Goal: Task Accomplishment & Management: Use online tool/utility

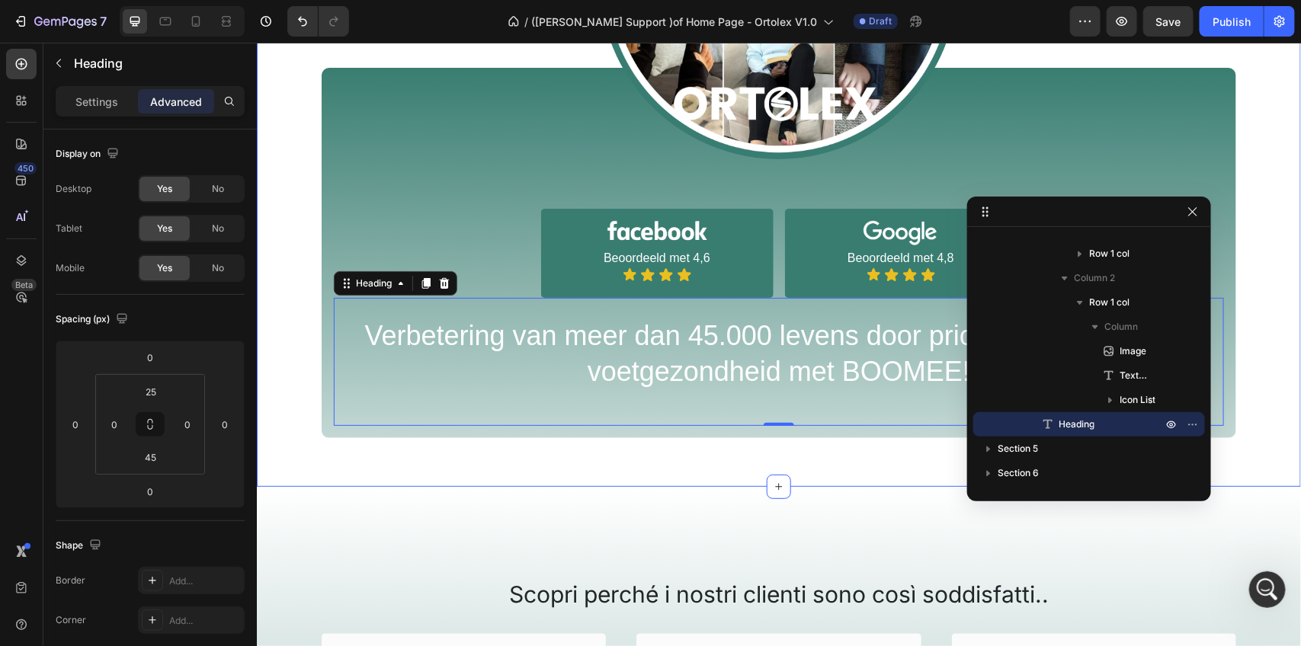
scroll to position [1027, 0]
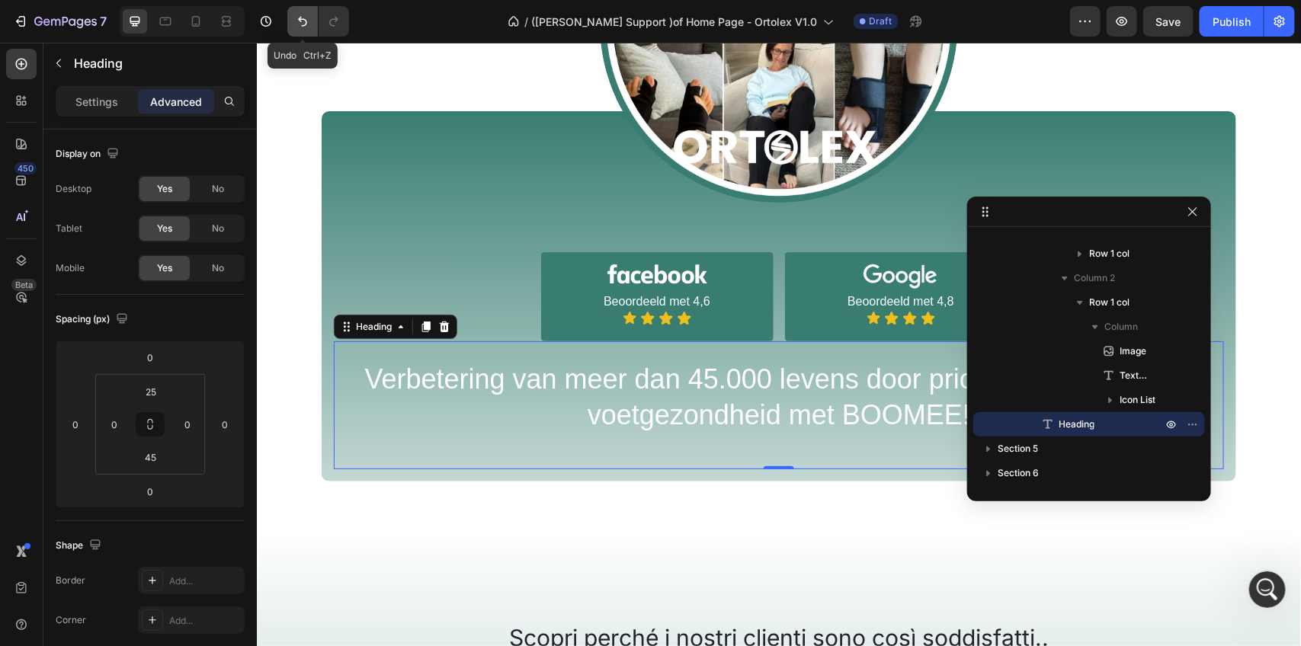
click at [302, 17] on icon "Undo/Redo" at bounding box center [302, 21] width 15 height 15
type input "0"
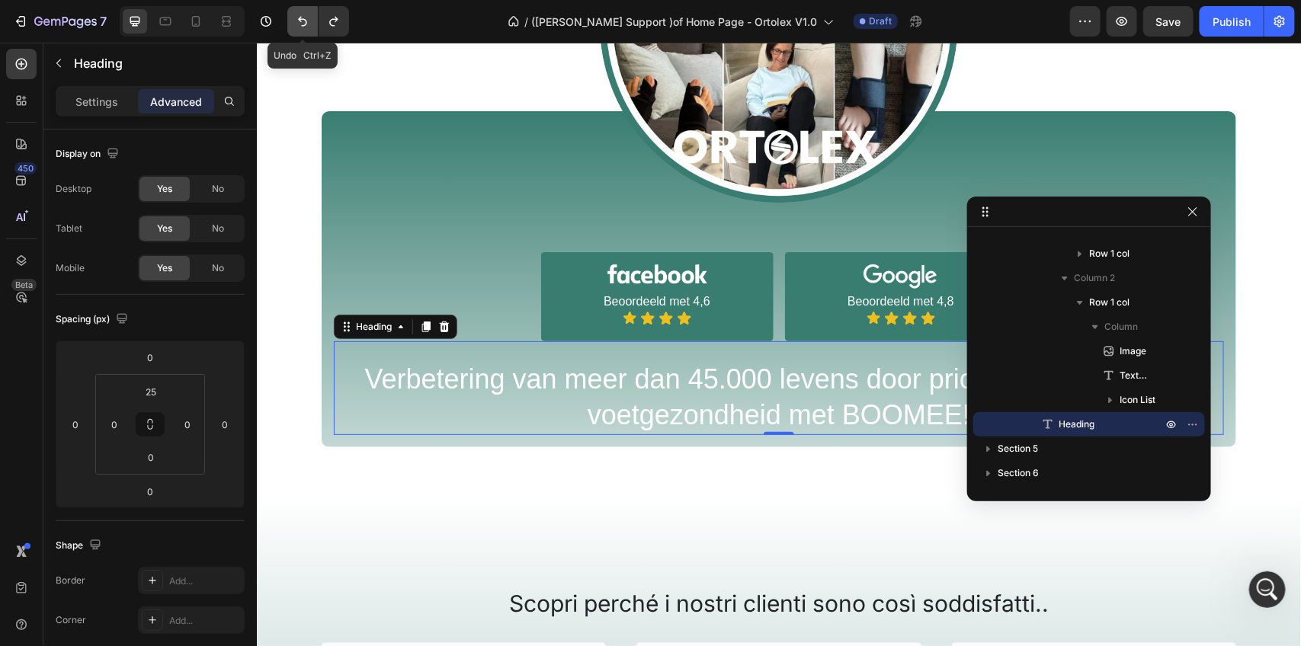
click at [302, 17] on icon "Undo/Redo" at bounding box center [302, 21] width 15 height 15
click at [303, 19] on icon "Undo/Redo" at bounding box center [302, 22] width 9 height 10
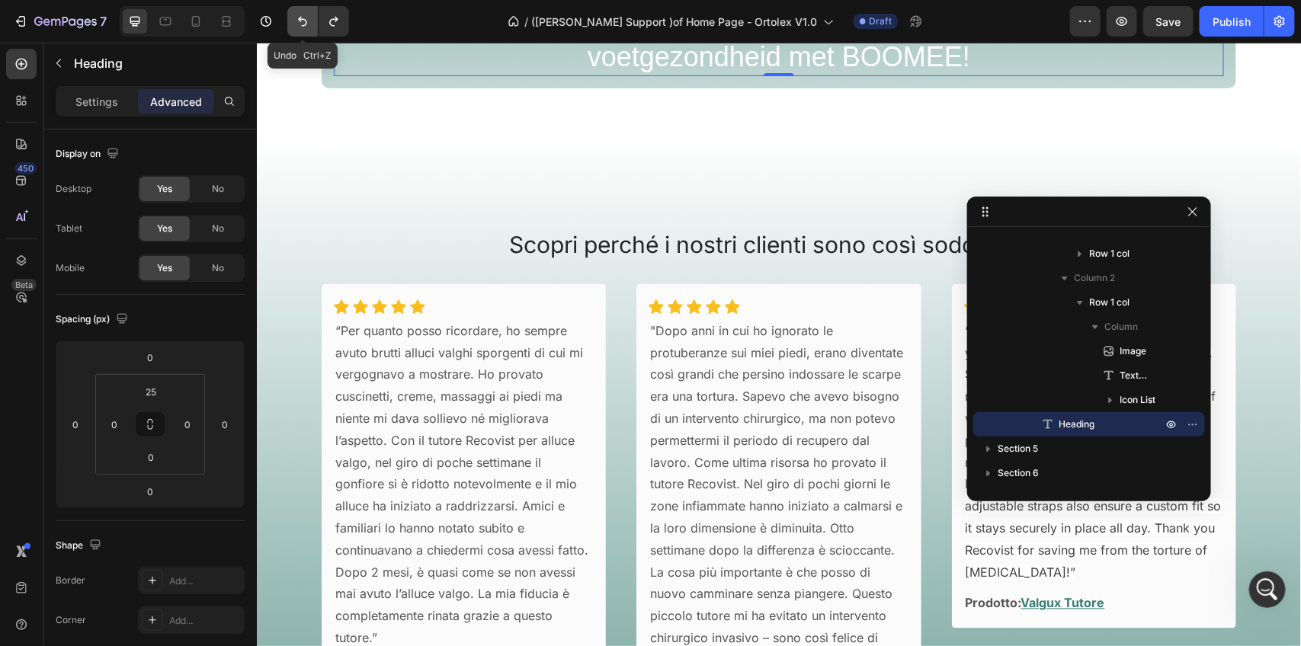
scroll to position [669, 0]
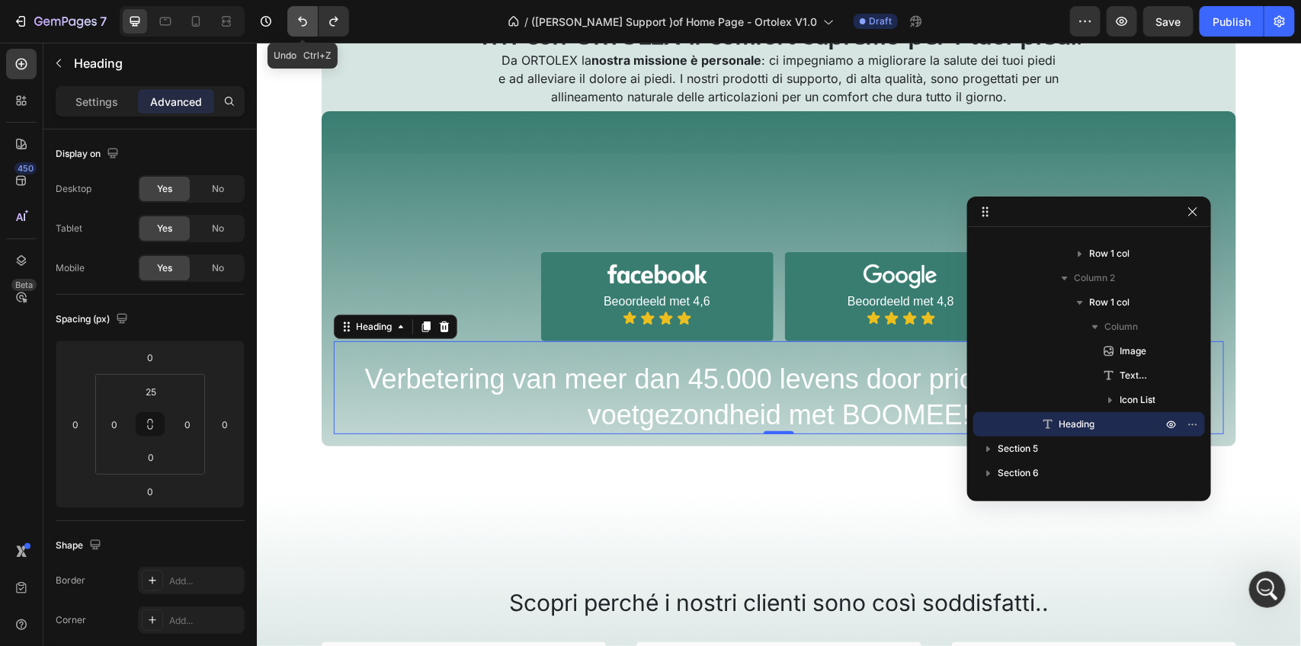
click at [303, 19] on icon "Undo/Redo" at bounding box center [302, 22] width 9 height 10
type input "0"
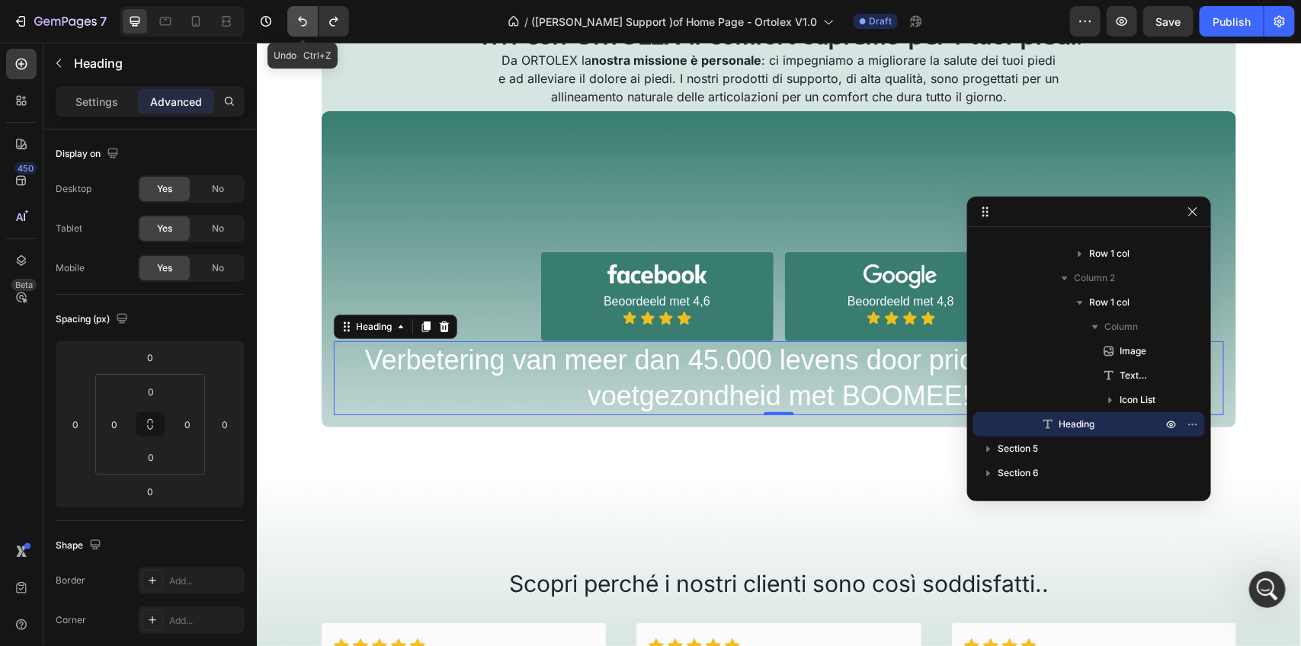
click at [303, 19] on icon "Undo/Redo" at bounding box center [302, 22] width 9 height 10
type input "30"
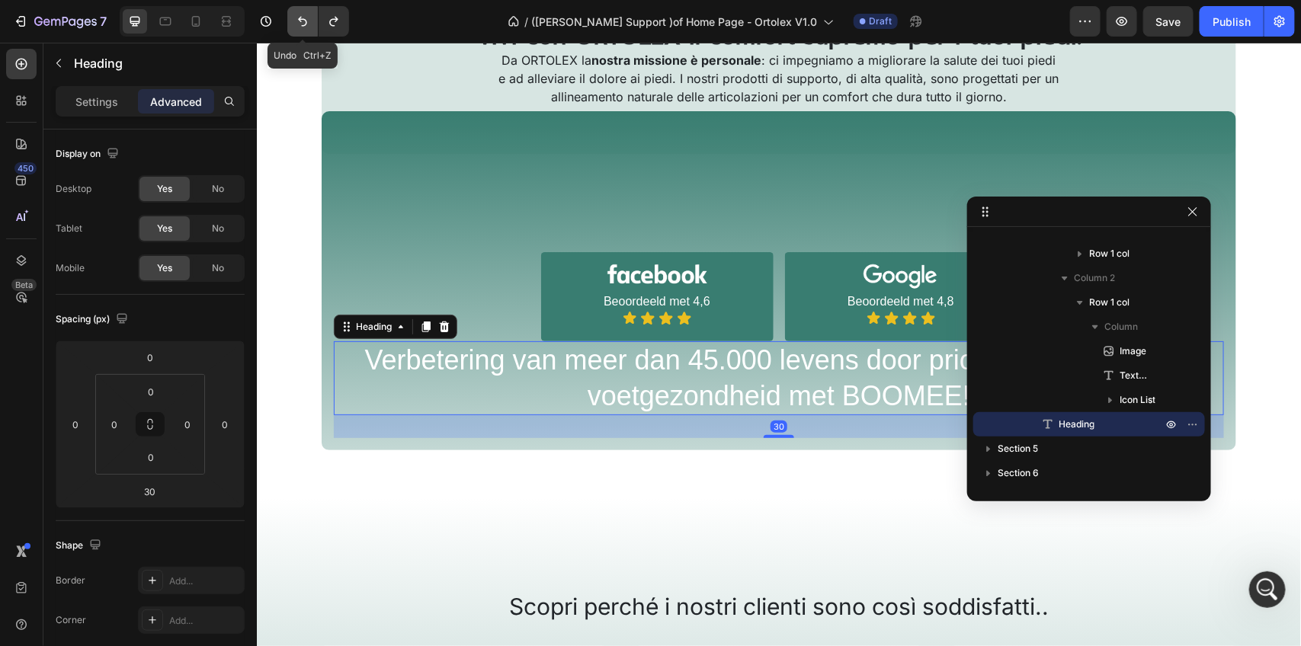
click at [303, 19] on icon "Undo/Redo" at bounding box center [302, 22] width 9 height 10
type input "12"
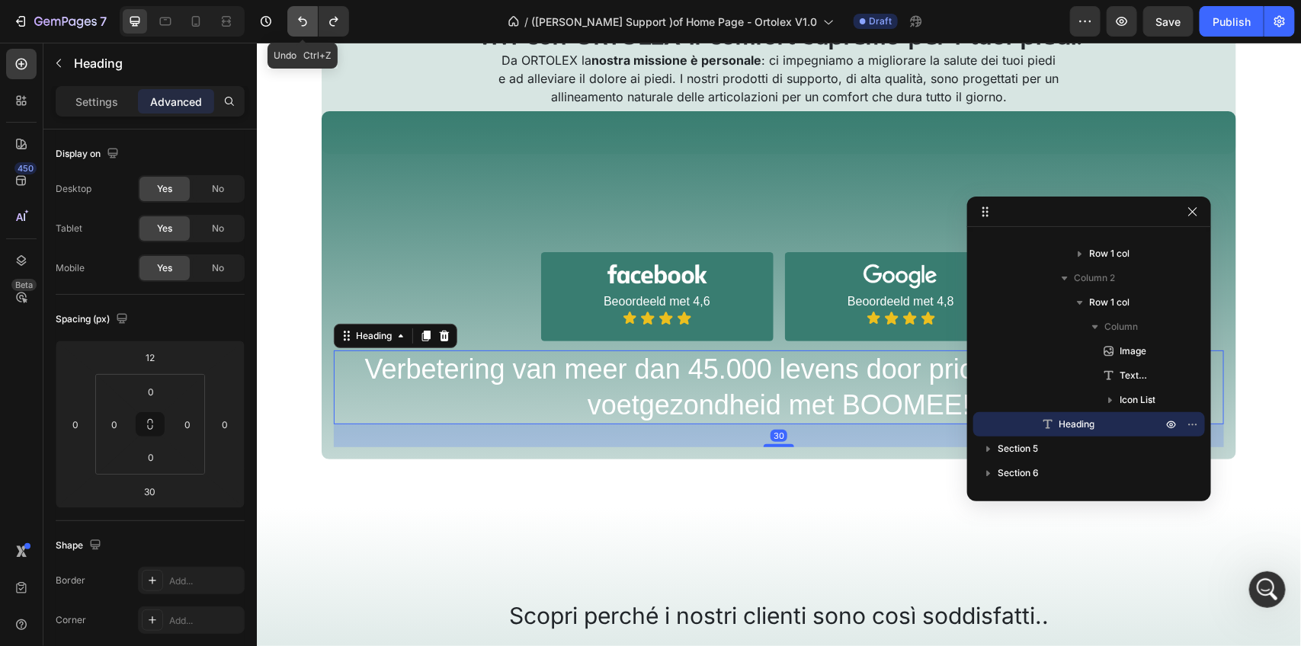
click at [303, 19] on icon "Undo/Redo" at bounding box center [302, 22] width 9 height 10
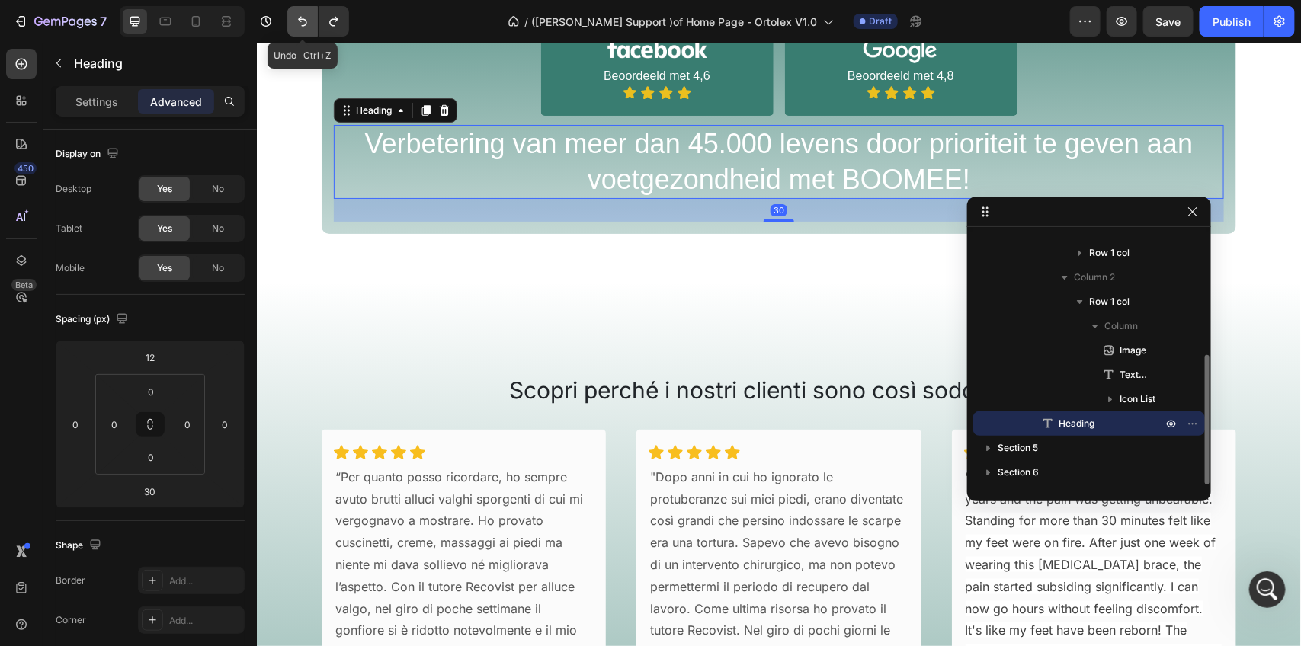
scroll to position [444, 0]
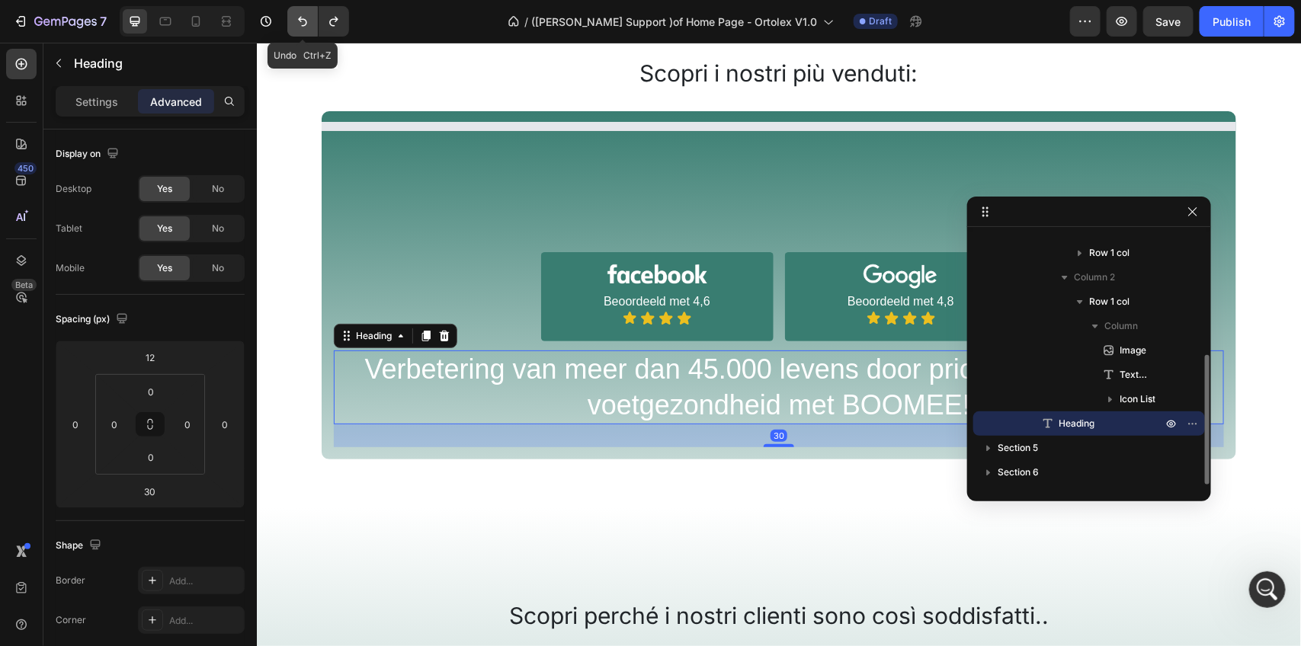
click at [303, 19] on icon "Undo/Redo" at bounding box center [302, 22] width 9 height 10
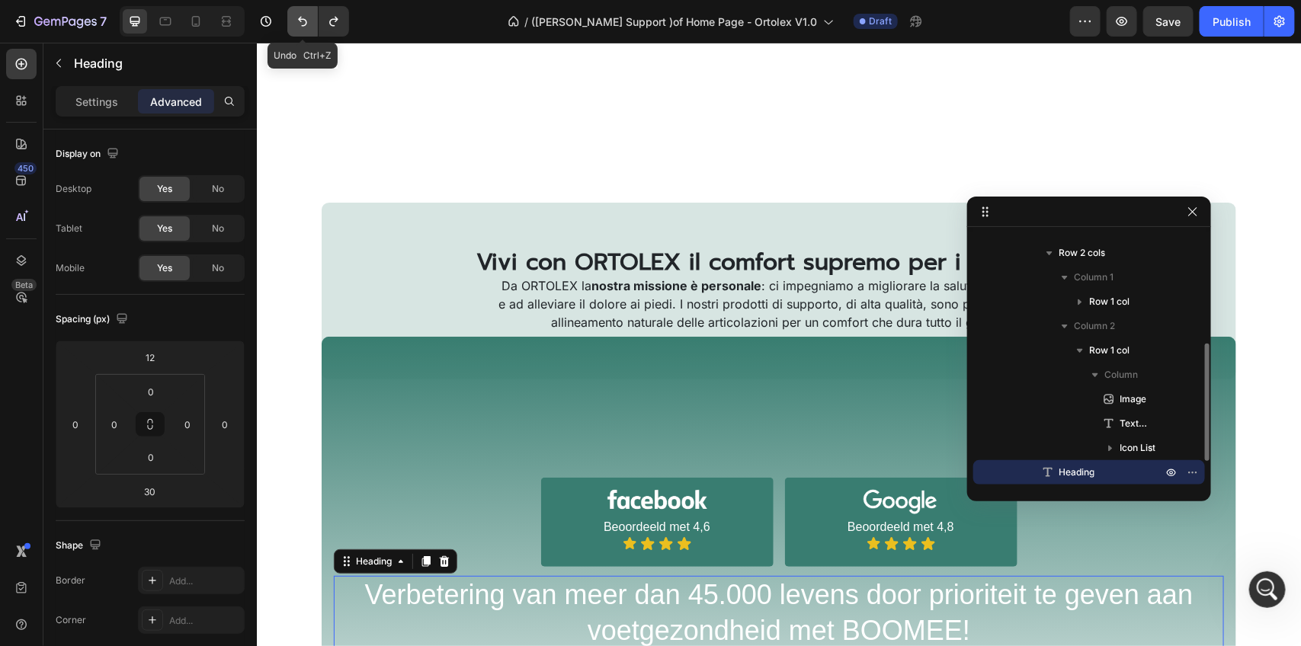
scroll to position [669, 0]
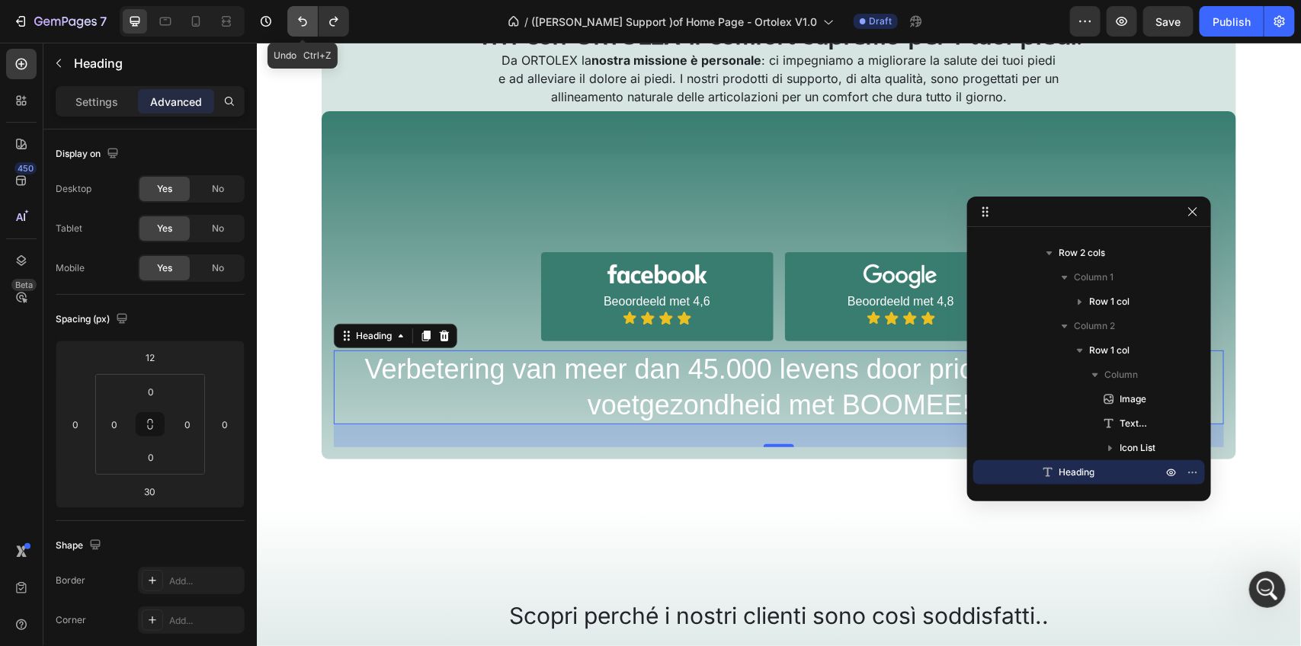
click at [303, 19] on icon "Undo/Redo" at bounding box center [302, 22] width 9 height 10
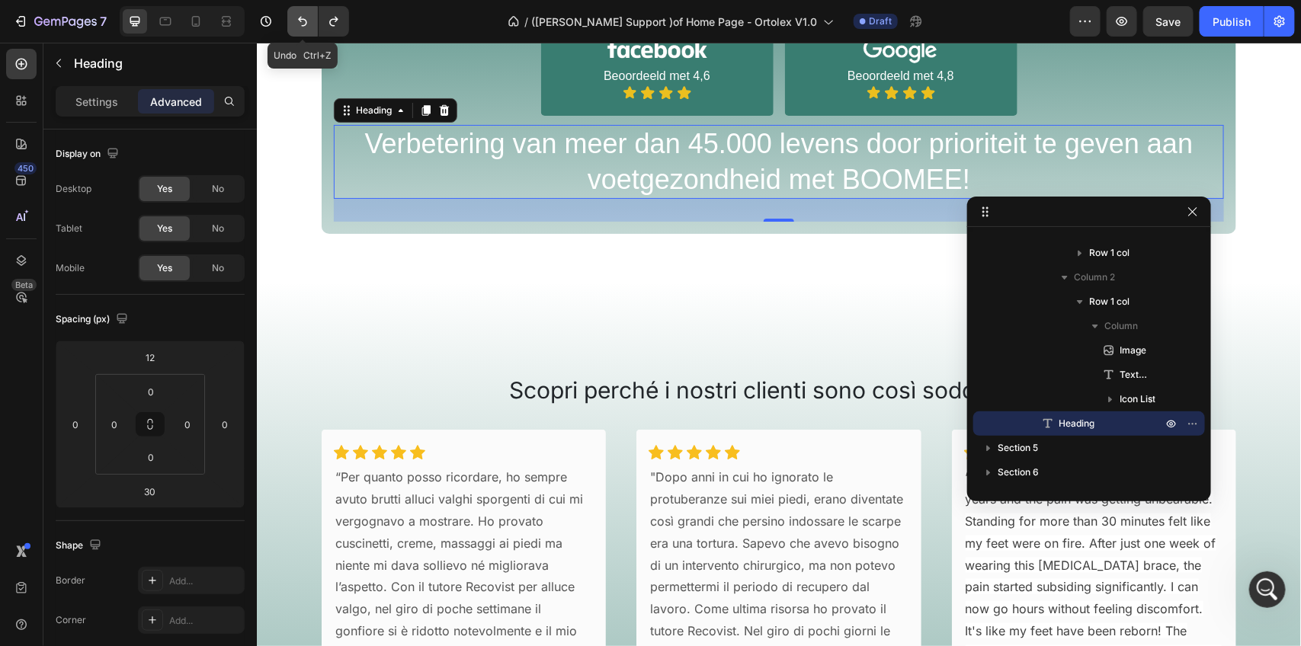
scroll to position [444, 0]
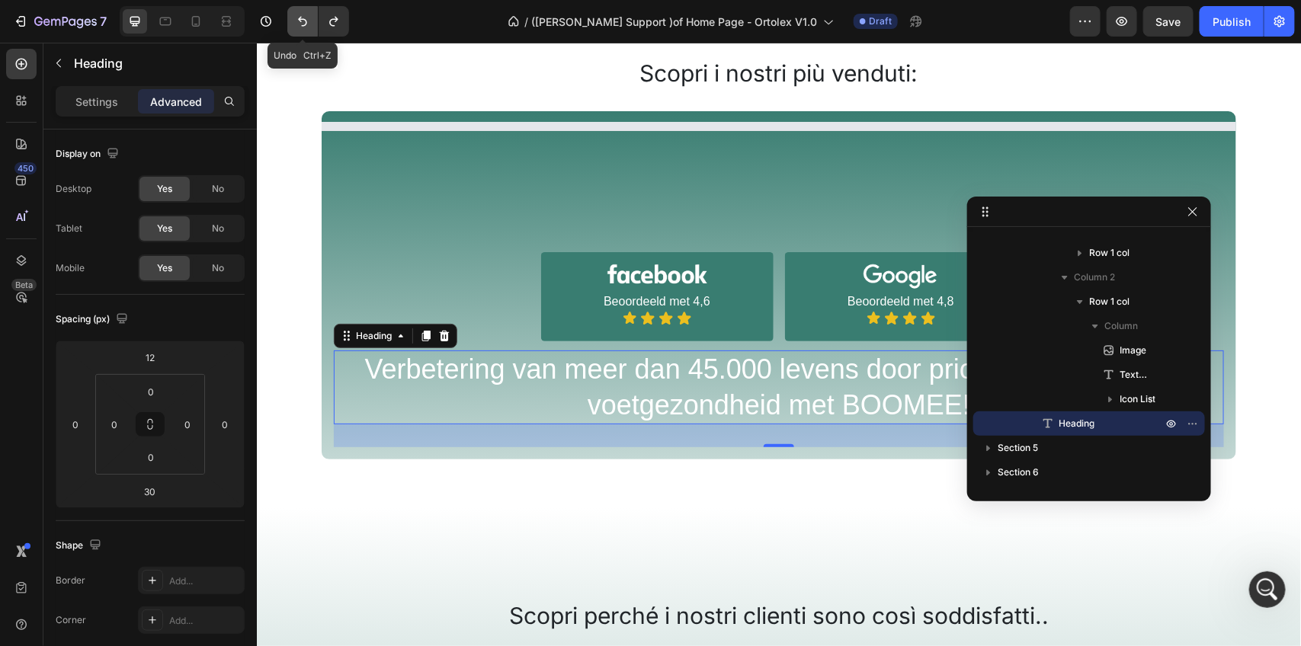
click at [303, 19] on icon "Undo/Redo" at bounding box center [302, 22] width 9 height 10
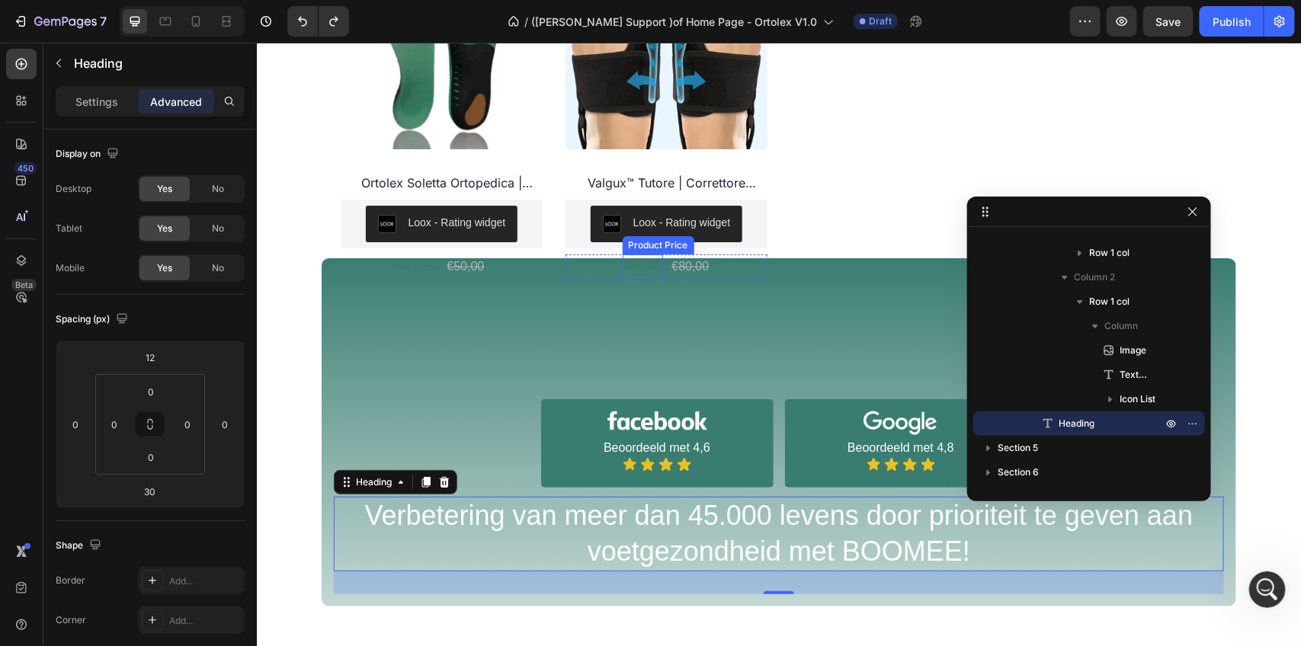
scroll to position [469, 0]
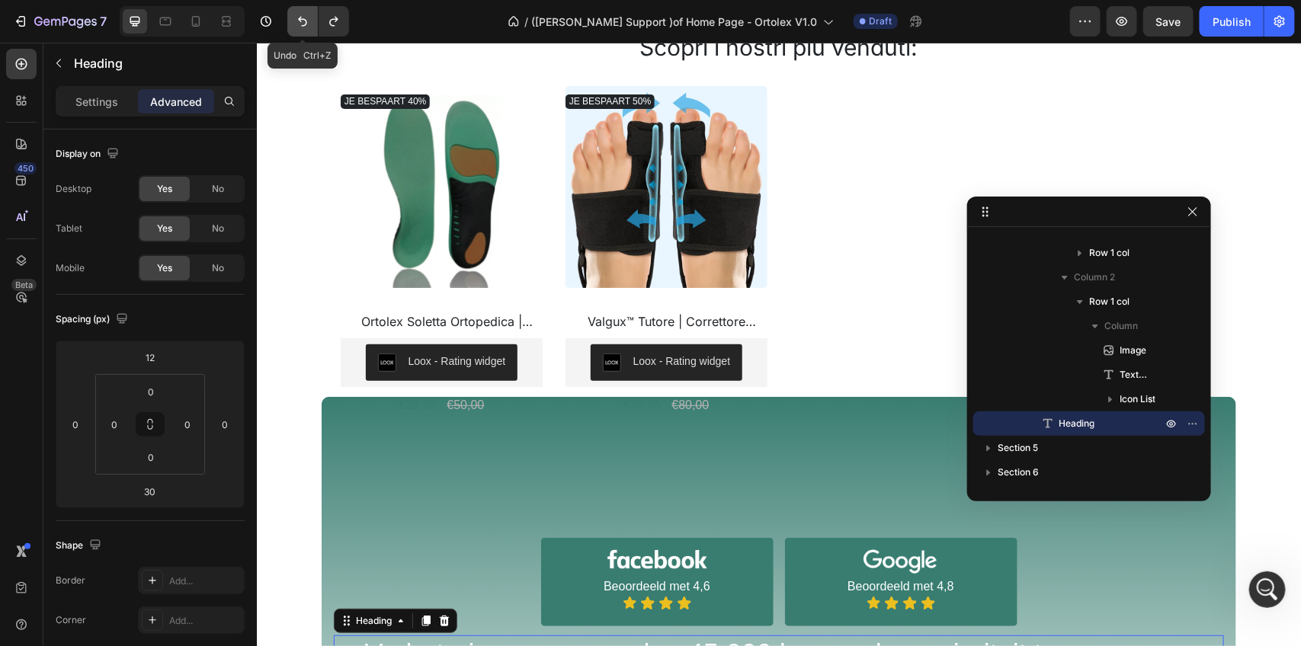
click at [302, 17] on icon "Undo/Redo" at bounding box center [302, 21] width 15 height 15
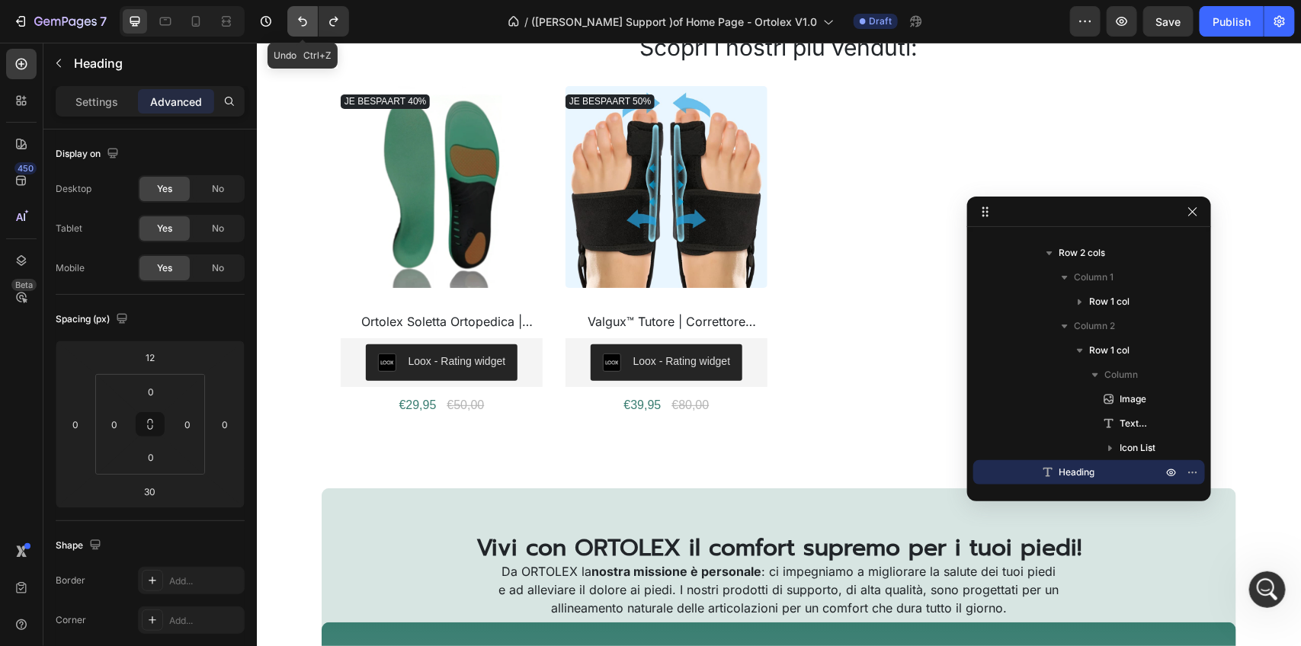
click at [302, 17] on icon "Undo/Redo" at bounding box center [302, 21] width 15 height 15
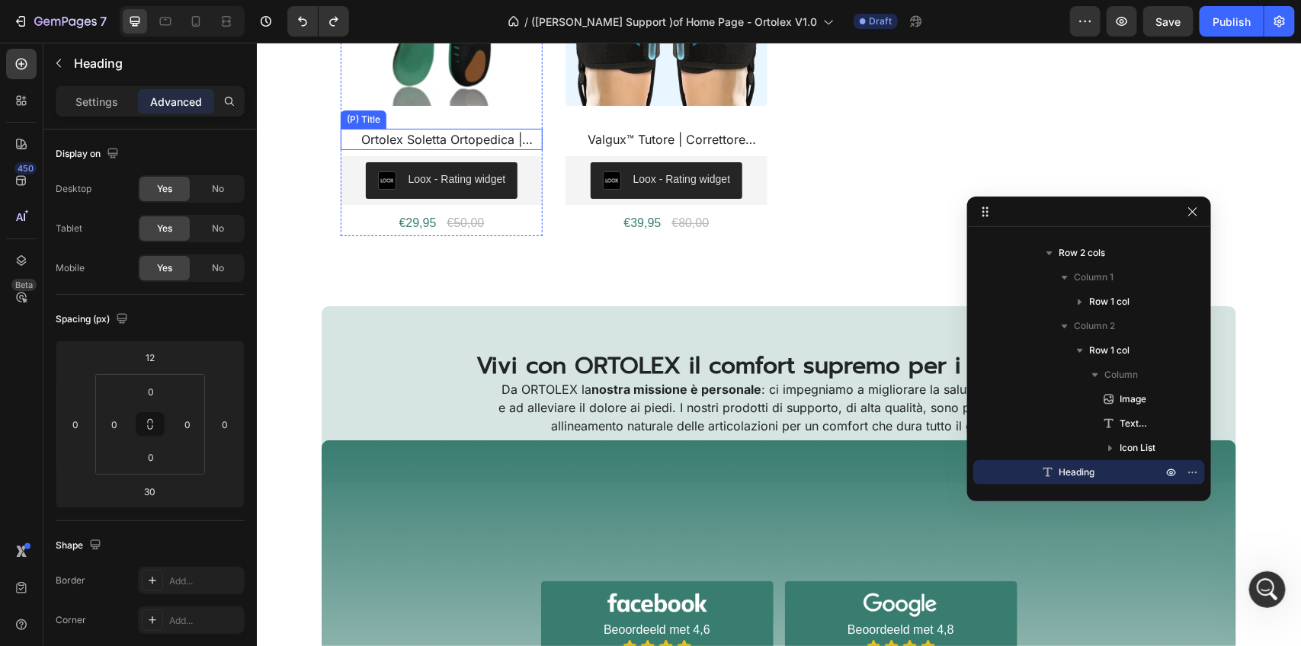
scroll to position [755, 0]
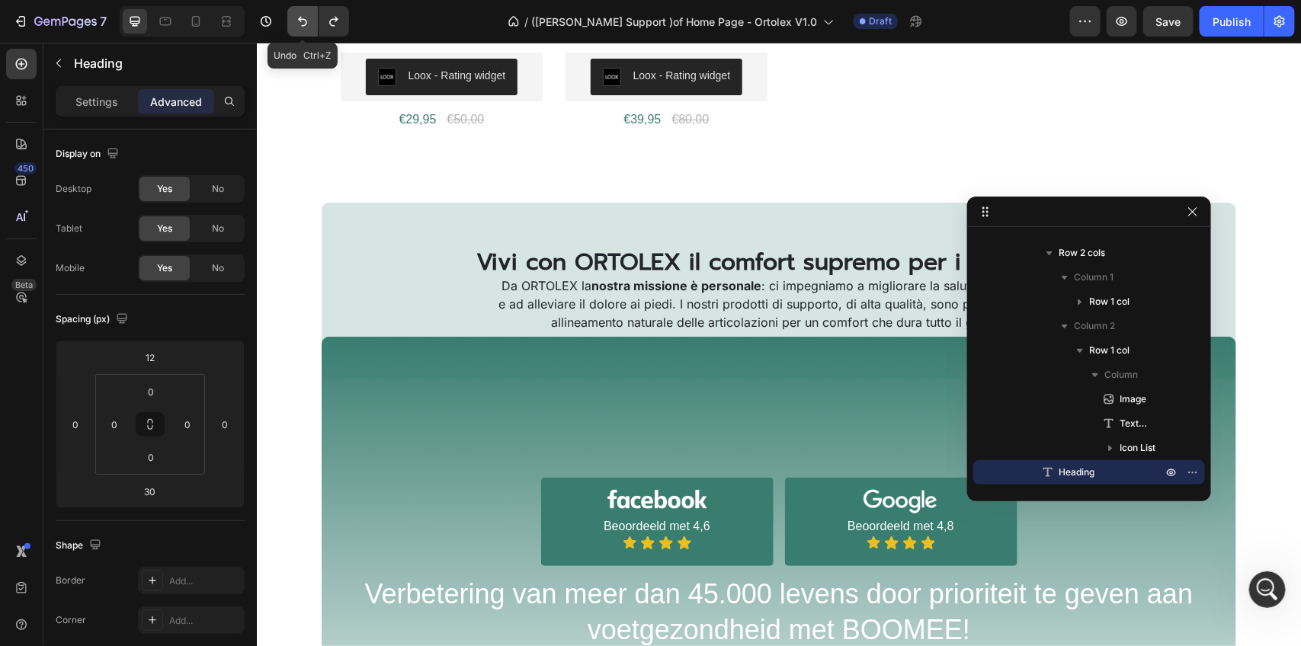
click at [301, 21] on icon "Undo/Redo" at bounding box center [302, 21] width 15 height 15
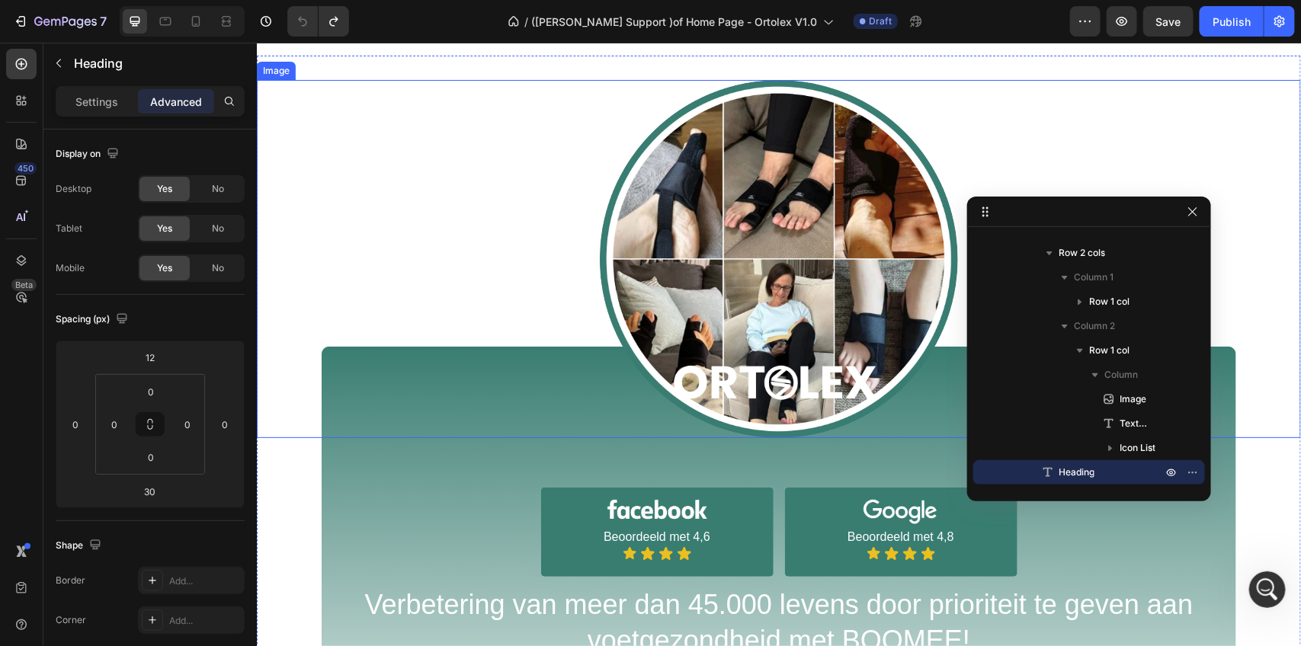
scroll to position [1327, 0]
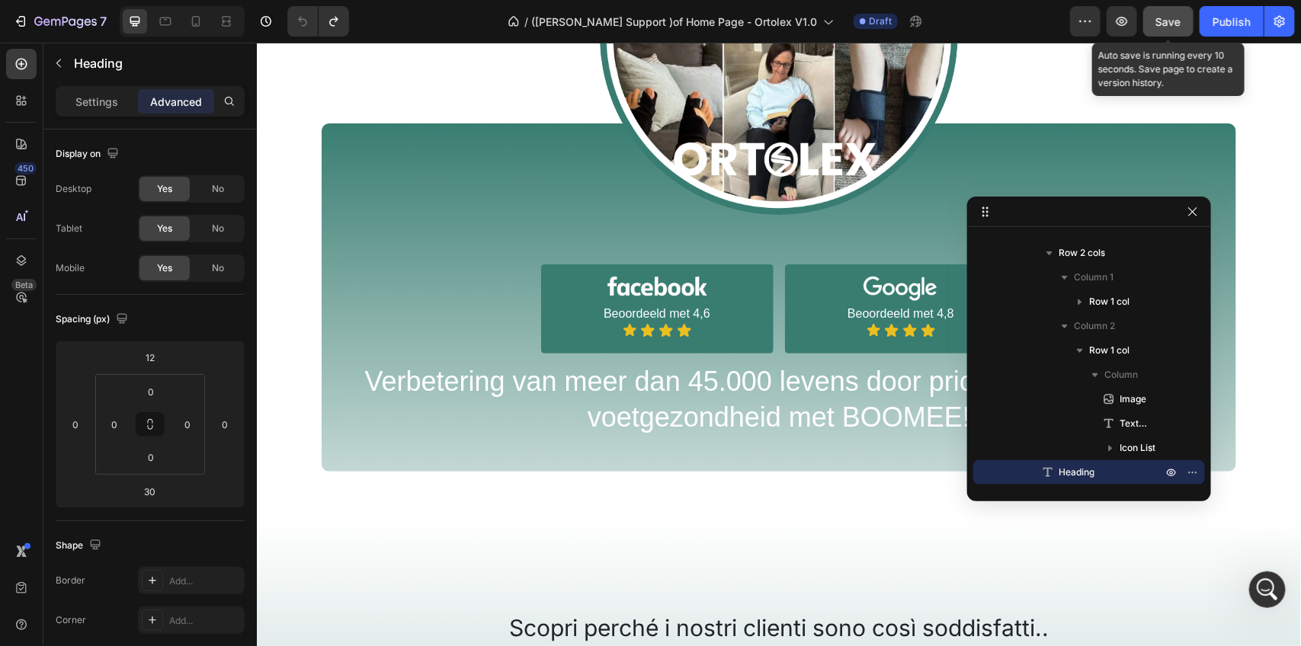
click at [1163, 15] on span "Save" at bounding box center [1168, 21] width 25 height 13
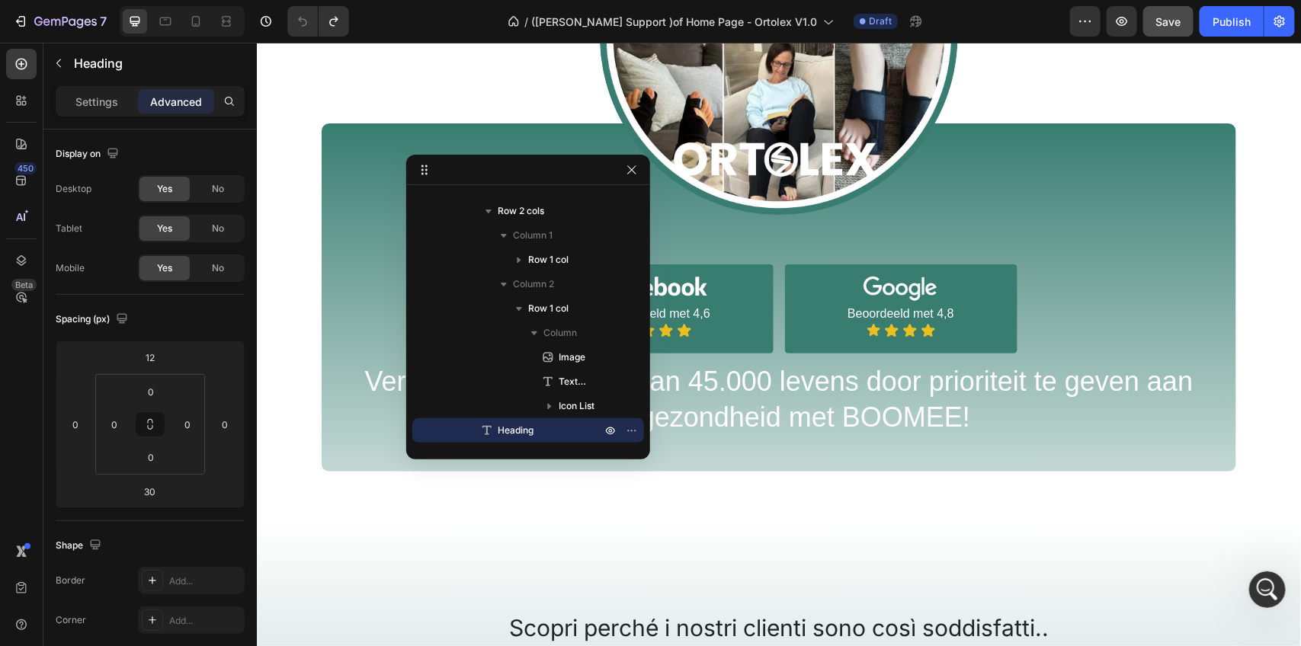
drag, startPoint x: 1136, startPoint y: 212, endPoint x: 409, endPoint y: 156, distance: 729.2
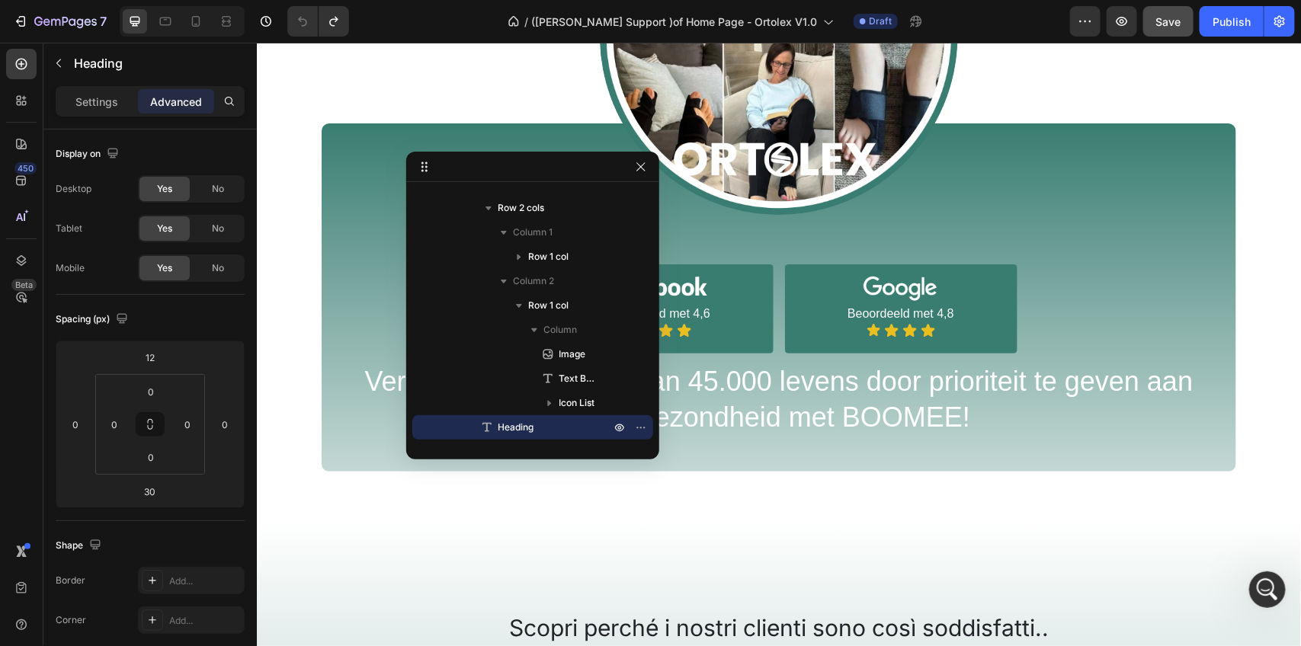
drag, startPoint x: 644, startPoint y: 156, endPoint x: 653, endPoint y: 153, distance: 9.6
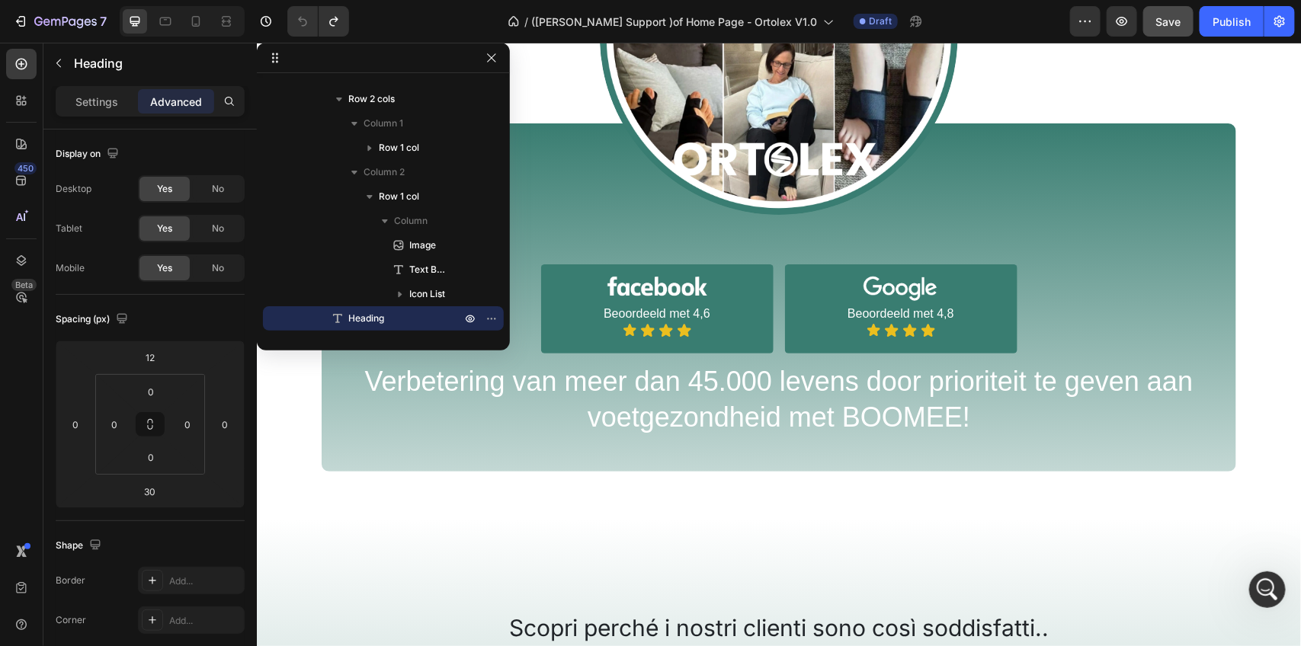
drag, startPoint x: 511, startPoint y: 159, endPoint x: 329, endPoint y: 46, distance: 213.6
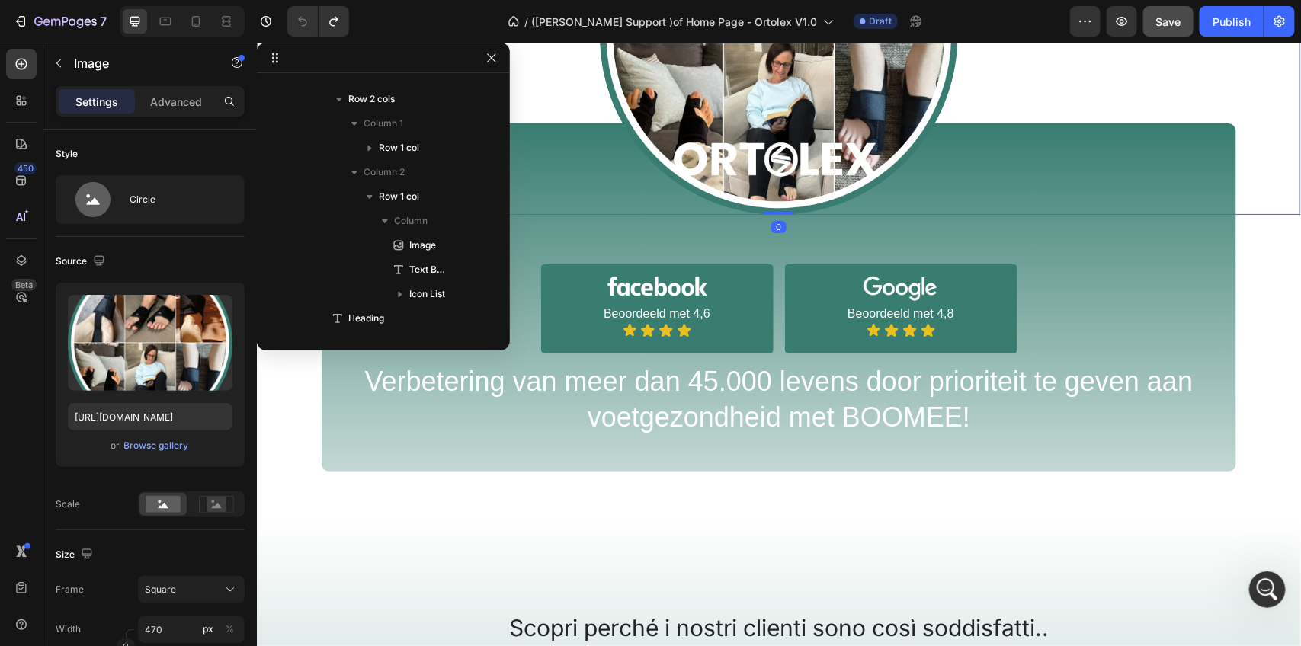
scroll to position [67, 0]
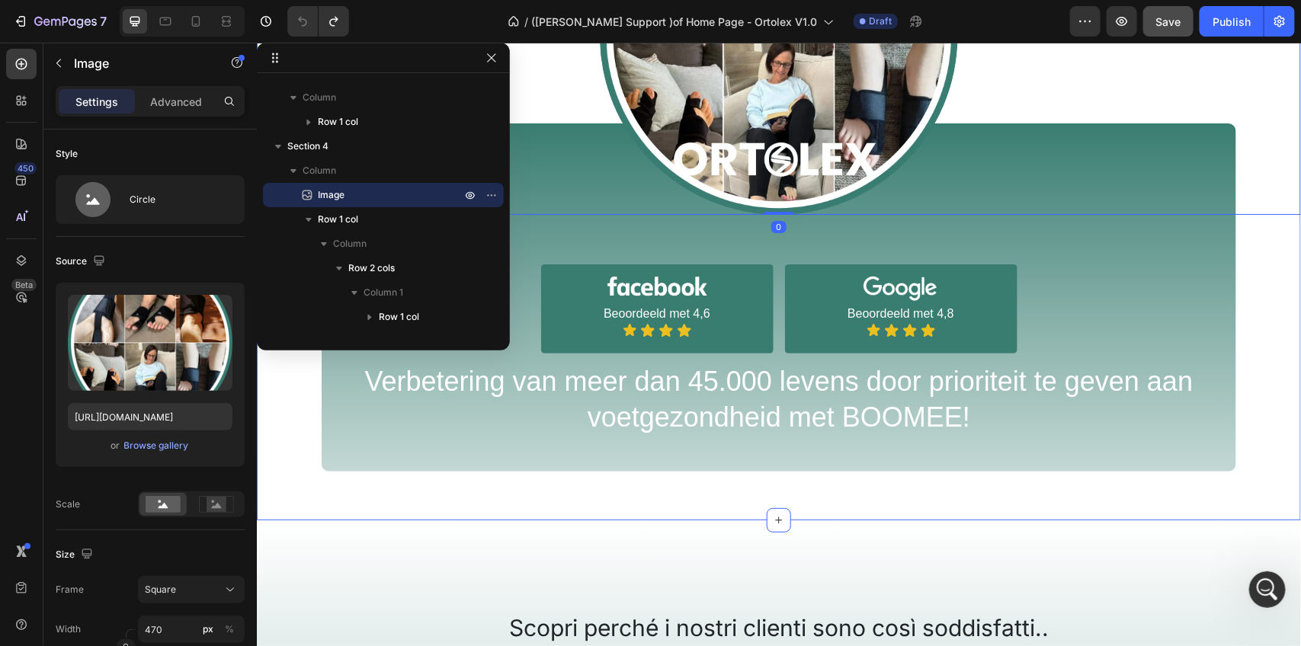
click at [1155, 272] on div "Image 0 Image Beoordeeld met 4,6 Text Block Icon Icon Icon Icon Icon List Row I…" at bounding box center [778, 163] width 1044 height 615
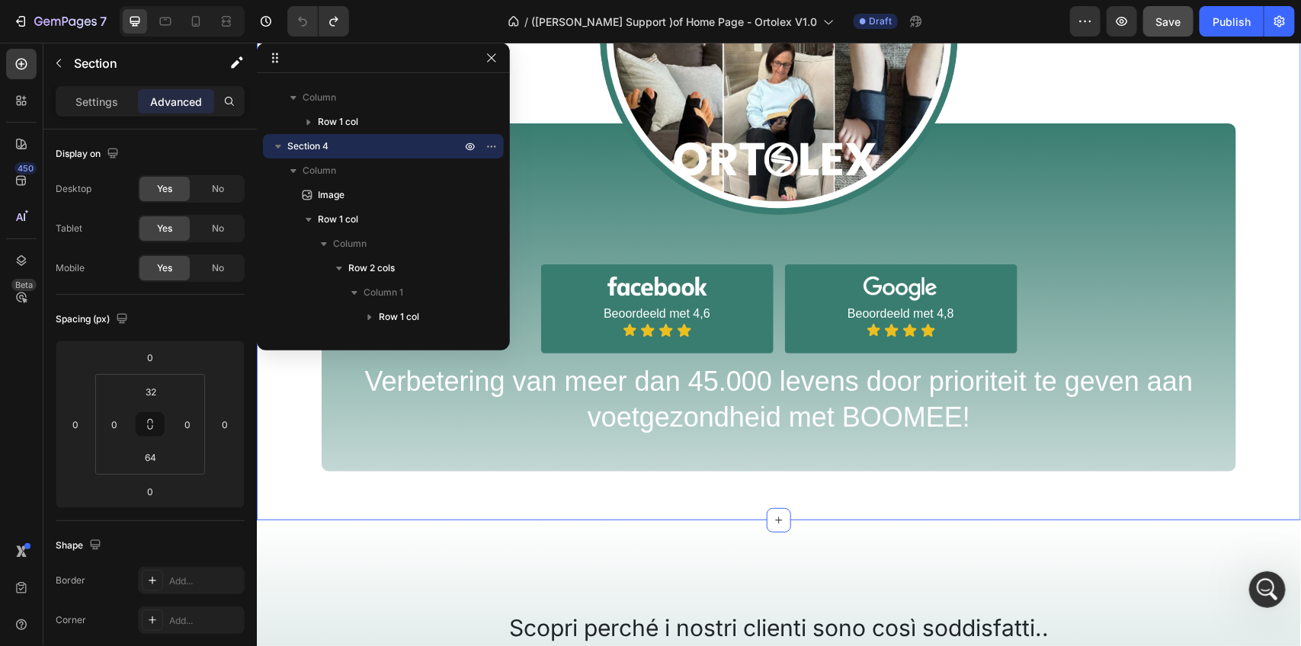
click at [814, 322] on div "Image Image Beoordeeld met 4,6 Text Block Icon Icon Icon Icon Icon List Row Ima…" at bounding box center [778, 163] width 1044 height 615
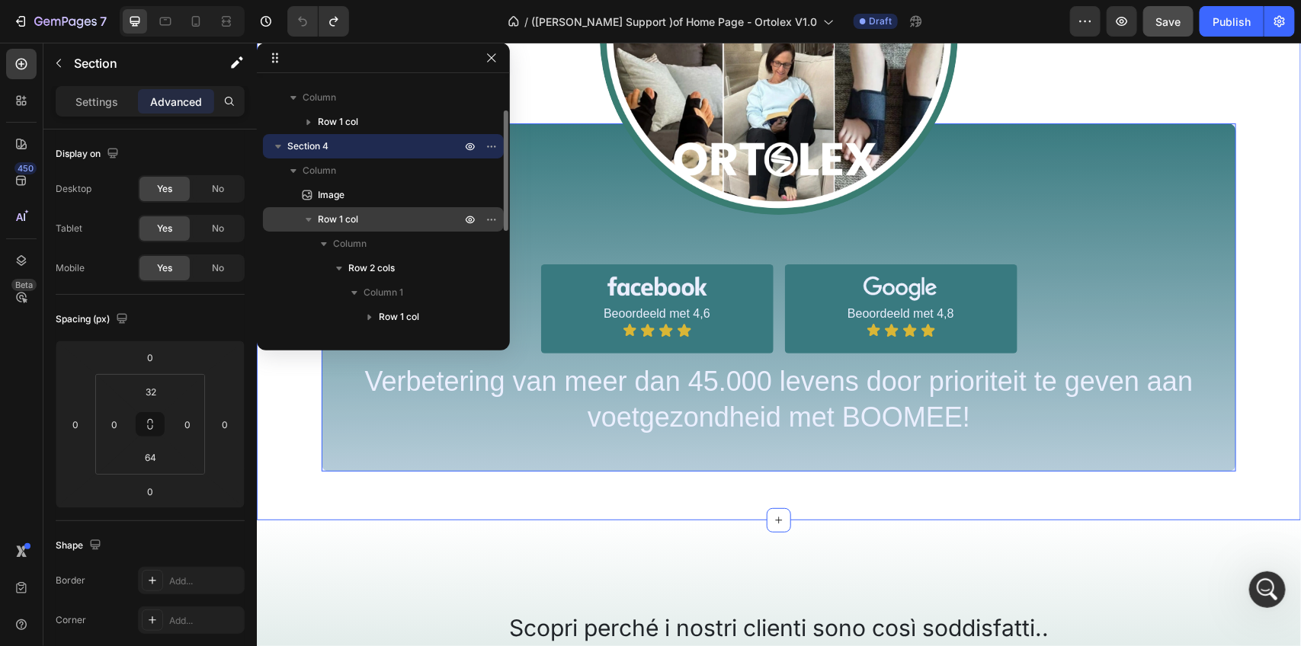
click at [309, 216] on icon "button" at bounding box center [308, 219] width 15 height 15
click at [306, 216] on icon "button" at bounding box center [308, 219] width 15 height 15
click at [307, 215] on icon "button" at bounding box center [308, 219] width 15 height 15
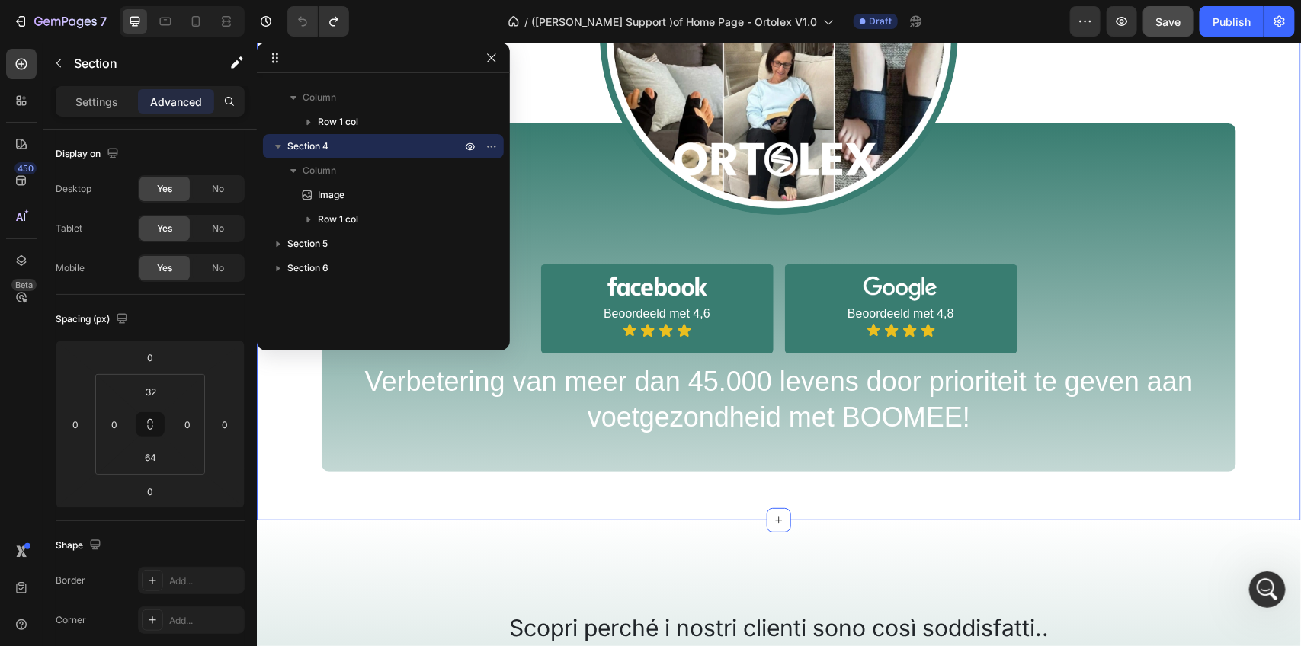
click at [783, 404] on div "Image Image Beoordeeld met 4,6 Text Block Icon Icon Icon Icon Icon List Row Ima…" at bounding box center [778, 163] width 1044 height 615
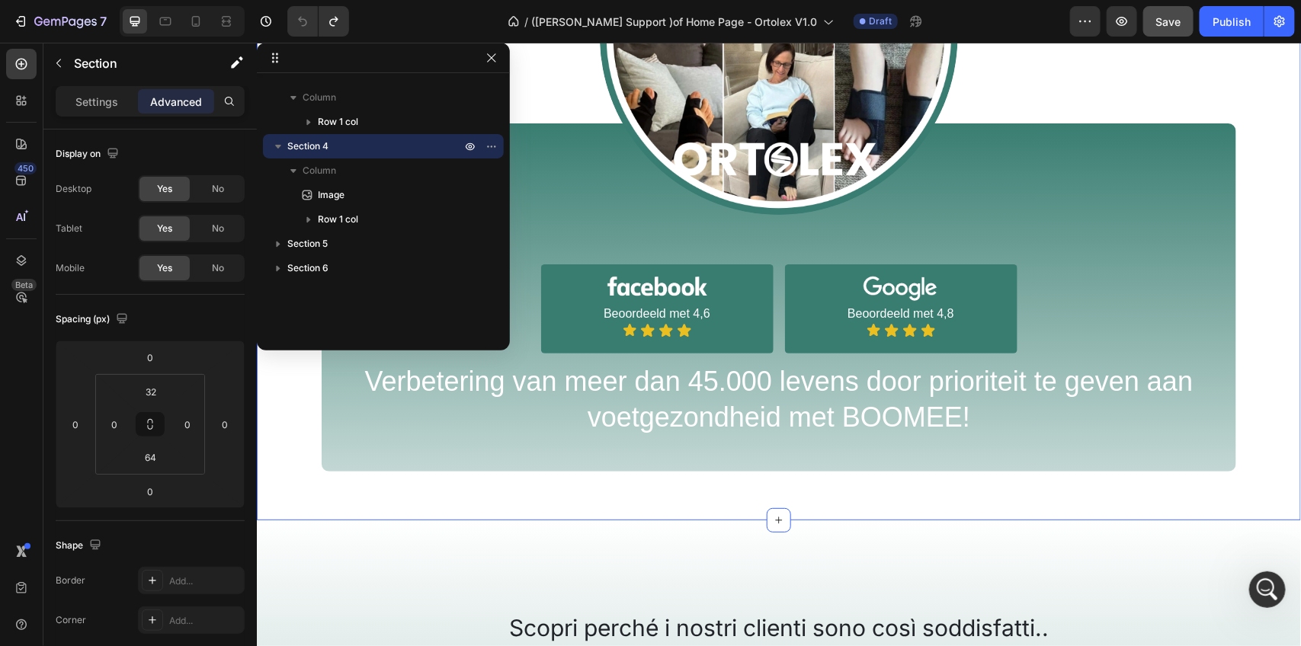
click at [783, 404] on div "Image Image Beoordeeld met 4,6 Text Block Icon Icon Icon Icon Icon List Row Ima…" at bounding box center [778, 163] width 1044 height 615
click at [625, 407] on div "Image Image Beoordeeld met 4,6 Text Block Icon Icon Icon Icon Icon List Row Ima…" at bounding box center [778, 163] width 1044 height 615
click at [941, 289] on div "Image Image Beoordeeld met 4,6 Text Block Icon Icon Icon Icon Icon List Row Ima…" at bounding box center [778, 163] width 1044 height 615
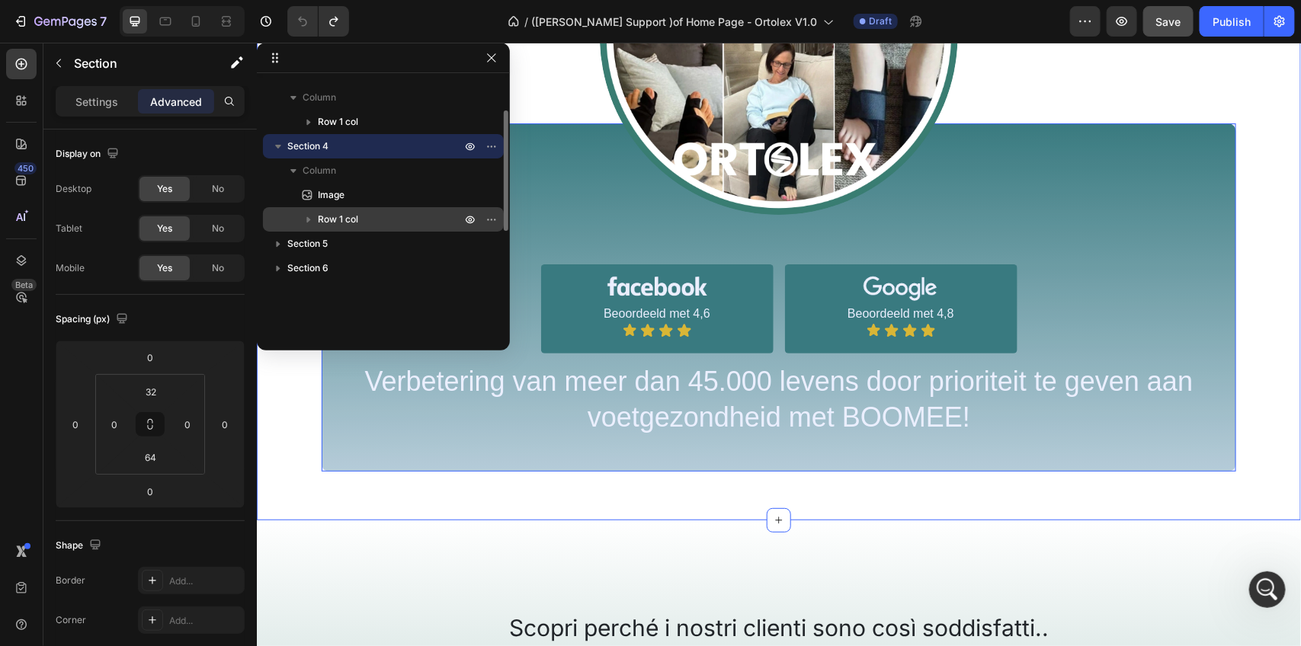
click at [309, 218] on icon "button" at bounding box center [308, 219] width 15 height 15
click at [311, 219] on icon "button" at bounding box center [308, 219] width 15 height 15
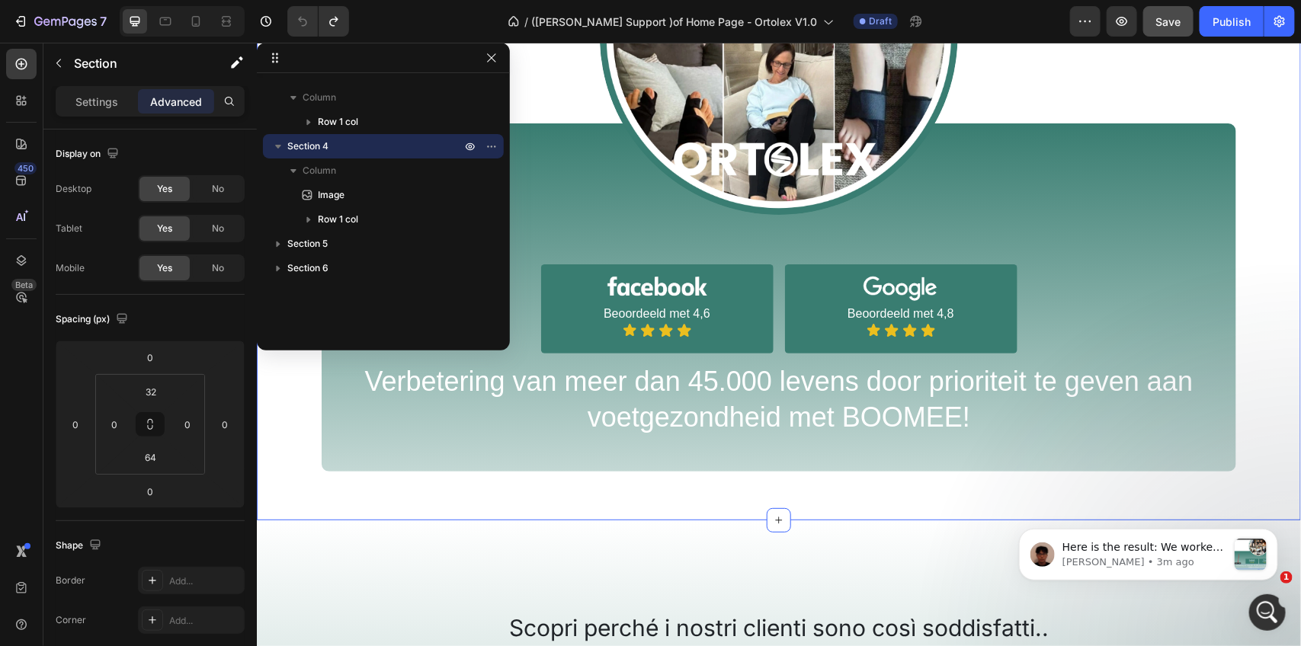
scroll to position [0, 0]
